Goal: Check status: Check status

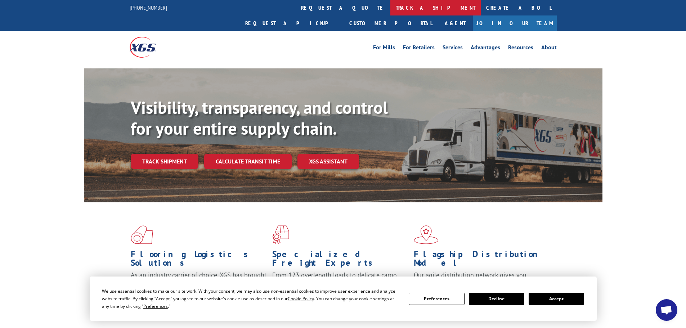
click at [391, 6] on link "track a shipment" at bounding box center [436, 7] width 90 height 15
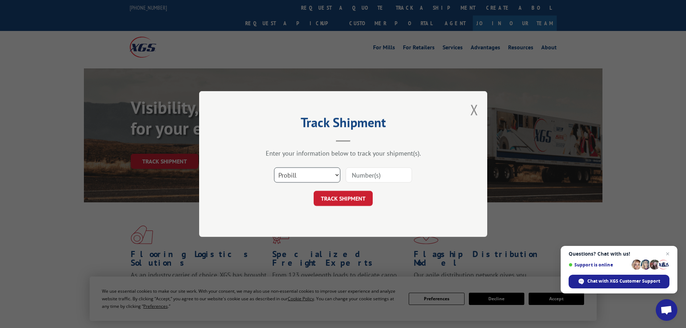
click at [295, 176] on select "Select category... Probill BOL PO" at bounding box center [307, 175] width 66 height 15
select select "bol"
click at [274, 168] on select "Select category... Probill BOL PO" at bounding box center [307, 175] width 66 height 15
click at [365, 178] on input at bounding box center [379, 175] width 66 height 15
paste input "5060626"
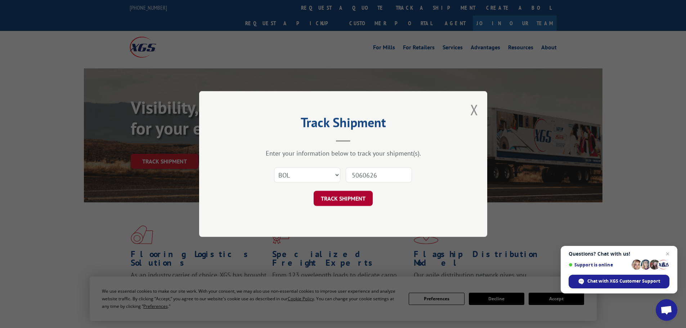
type input "5060626"
click at [343, 198] on button "TRACK SHIPMENT" at bounding box center [343, 198] width 59 height 15
